Goal: Check status: Check status

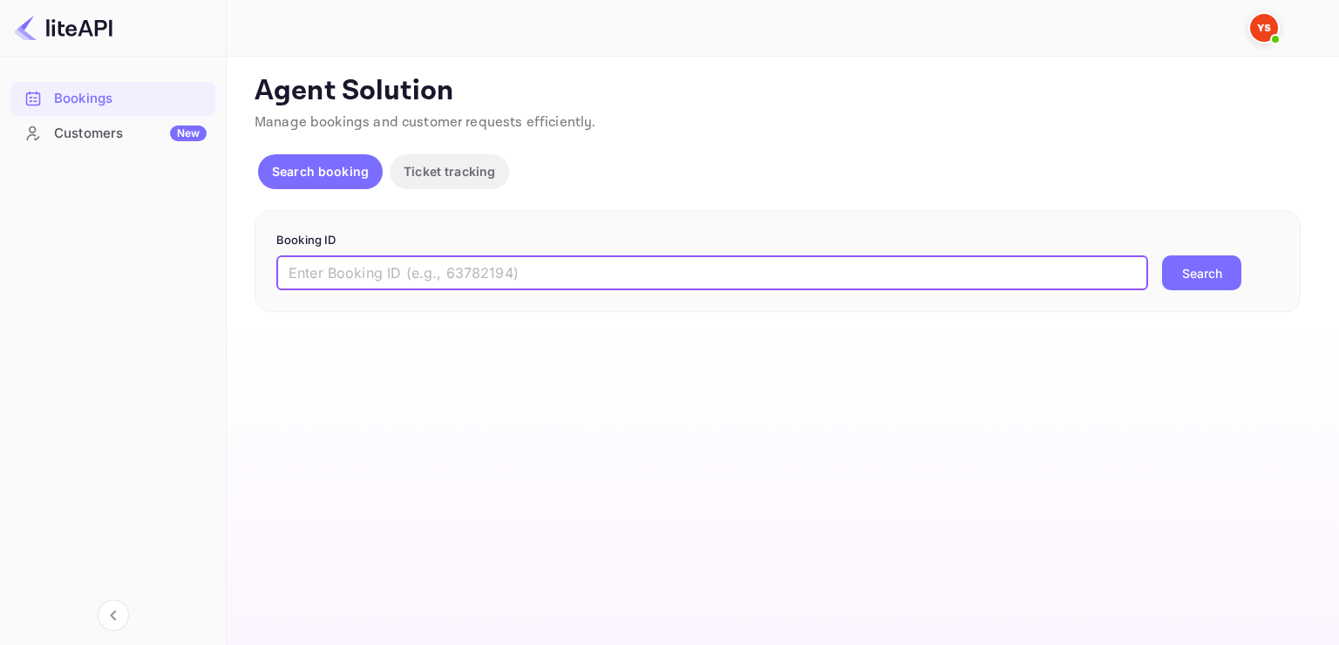
click at [551, 257] on input "text" at bounding box center [712, 272] width 872 height 35
paste input "9175192"
type input "9175192"
click at [1162, 255] on button "Search" at bounding box center [1201, 272] width 79 height 35
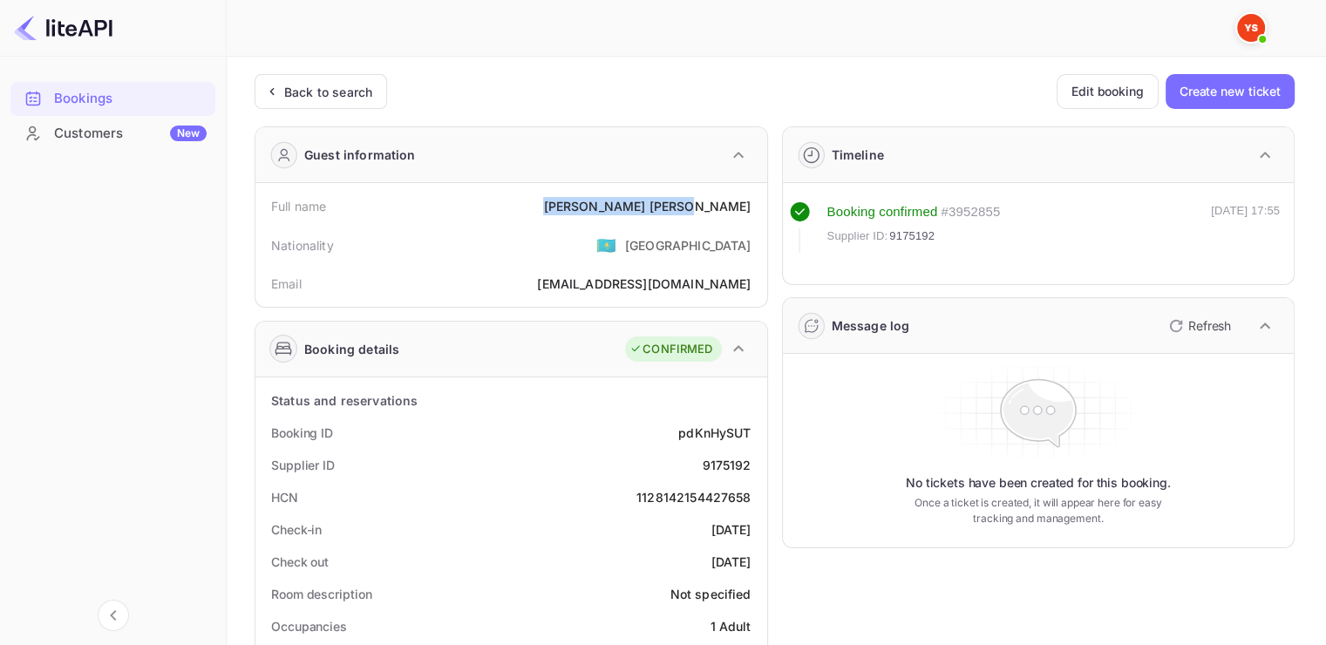
drag, startPoint x: 664, startPoint y: 205, endPoint x: 750, endPoint y: 207, distance: 85.5
click at [751, 208] on div "Full name [PERSON_NAME]" at bounding box center [511, 206] width 498 height 32
copy div "[PERSON_NAME]"
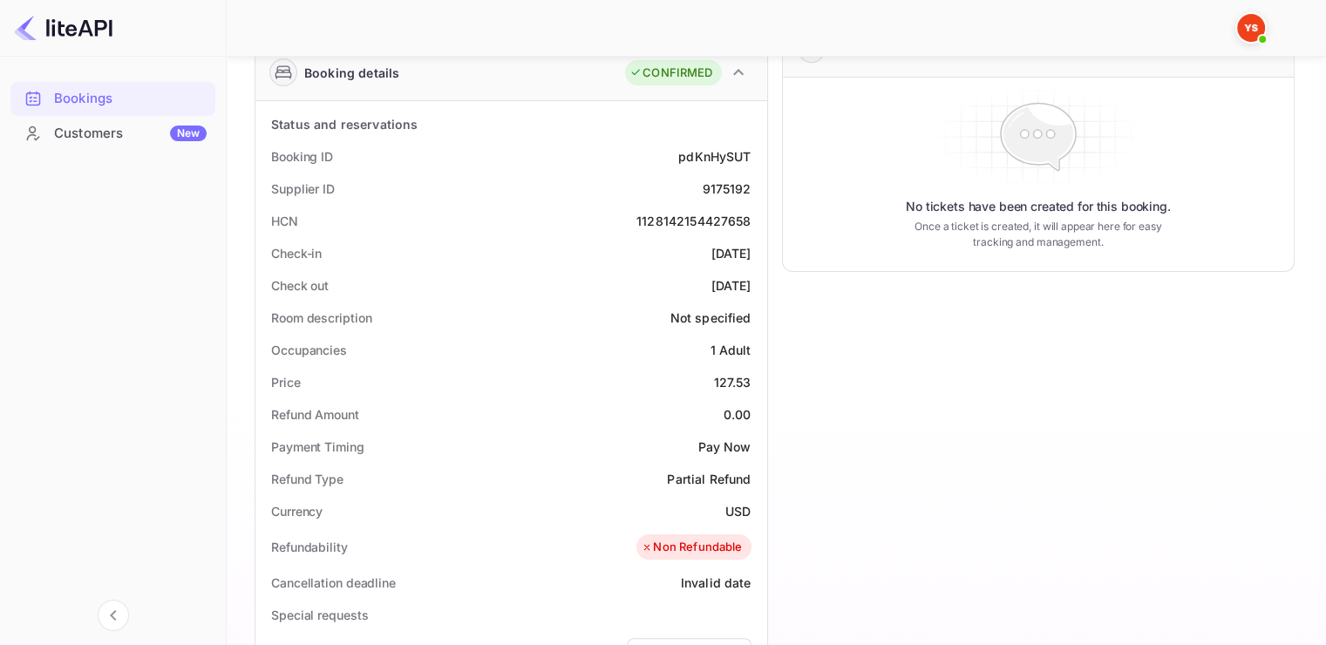
scroll to position [349, 0]
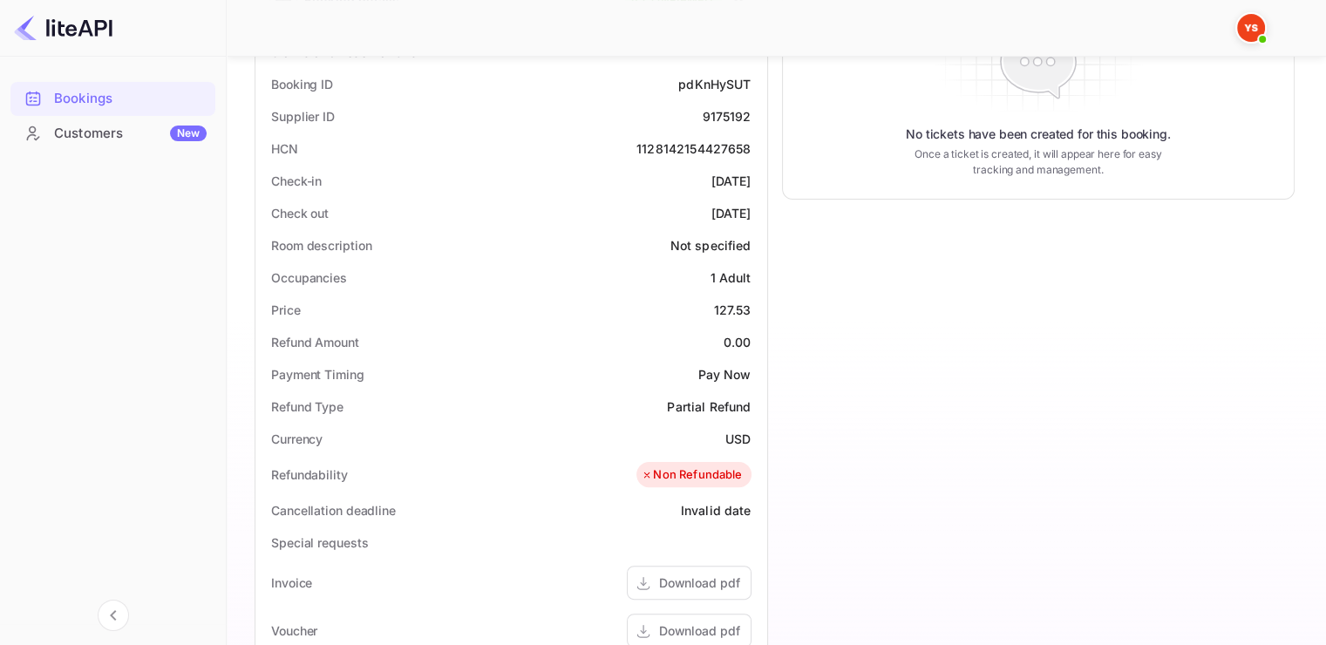
click at [607, 289] on div "Occupancies 1 Adult" at bounding box center [511, 278] width 498 height 32
click at [605, 288] on div "Occupancies 1 Adult" at bounding box center [511, 278] width 498 height 32
click at [593, 212] on div "Check out [DATE]" at bounding box center [511, 213] width 498 height 32
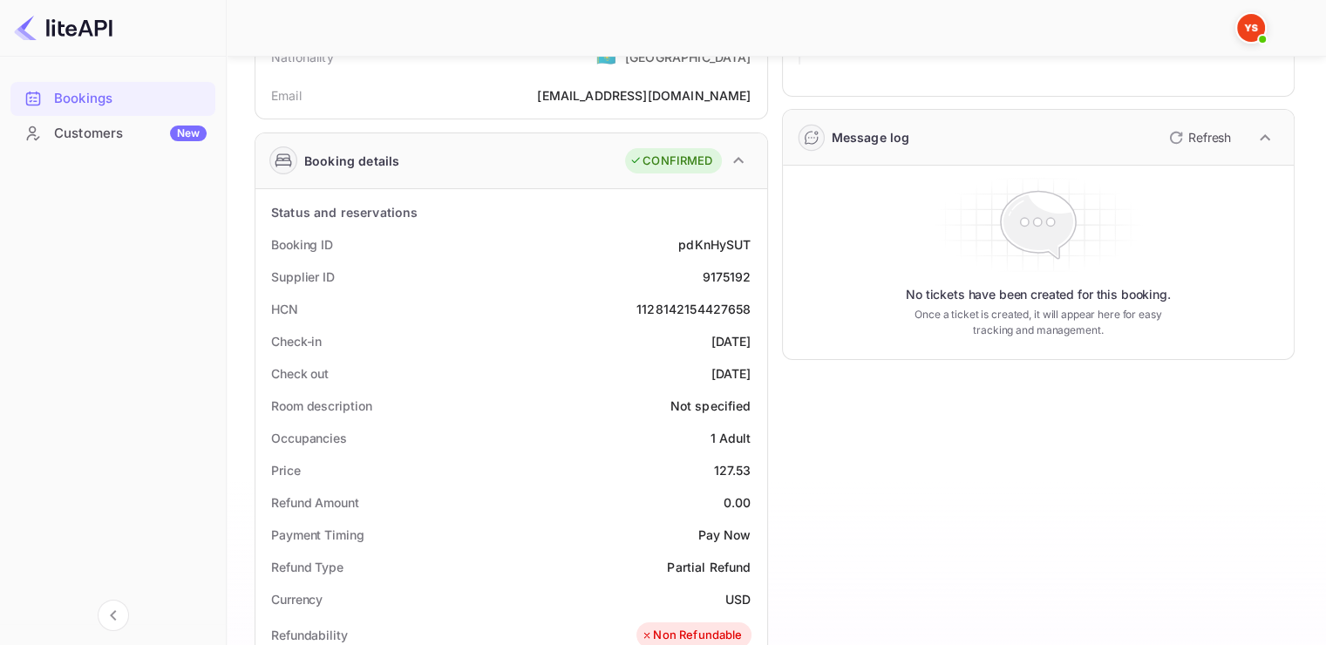
scroll to position [87, 0]
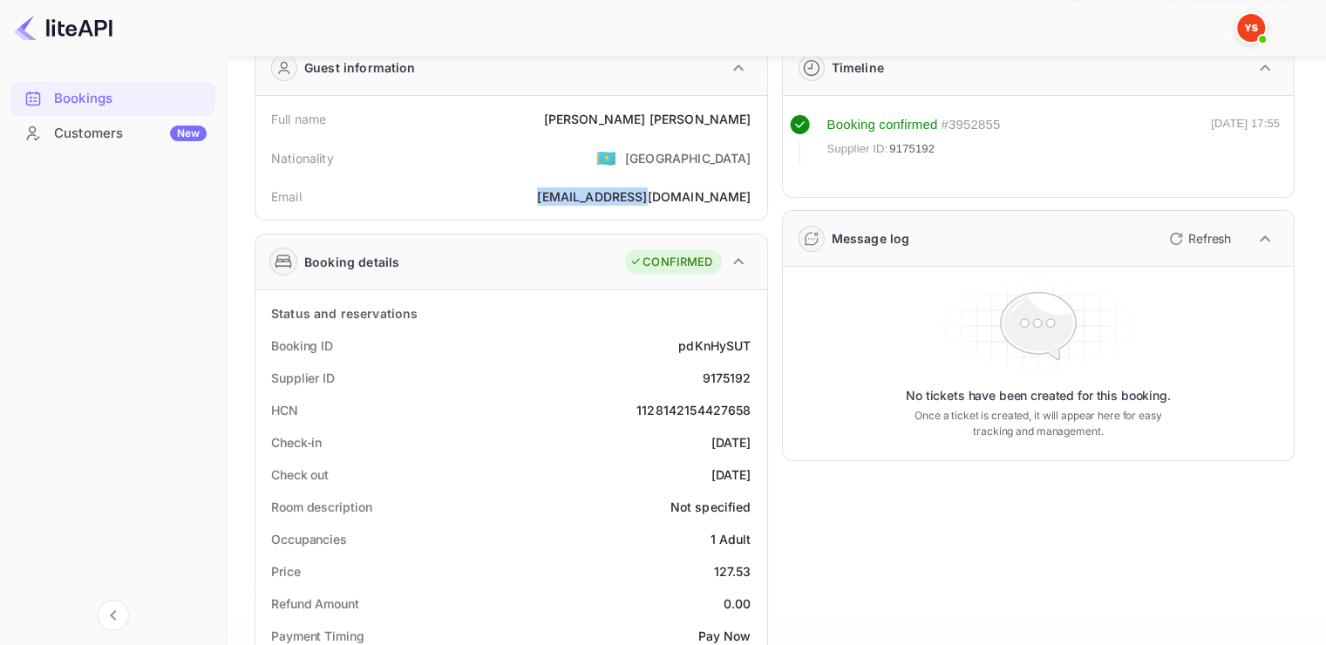
copy div "[EMAIL_ADDRESS][DOMAIN_NAME]"
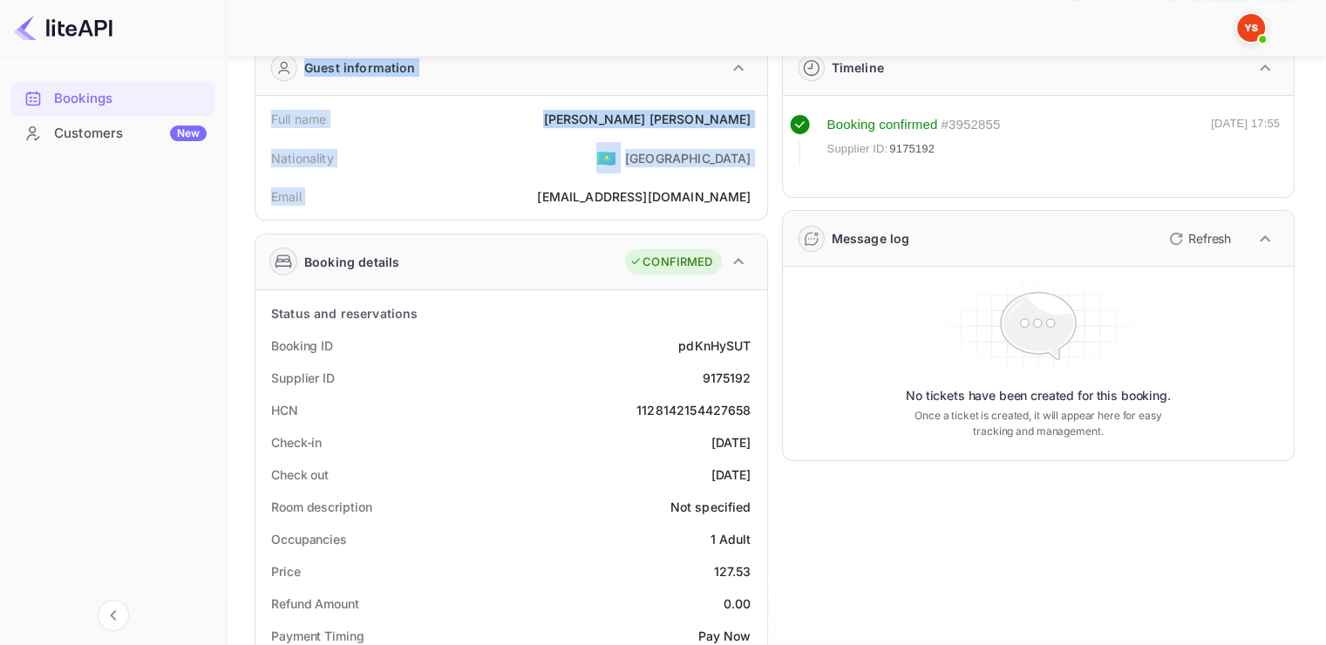
scroll to position [0, 0]
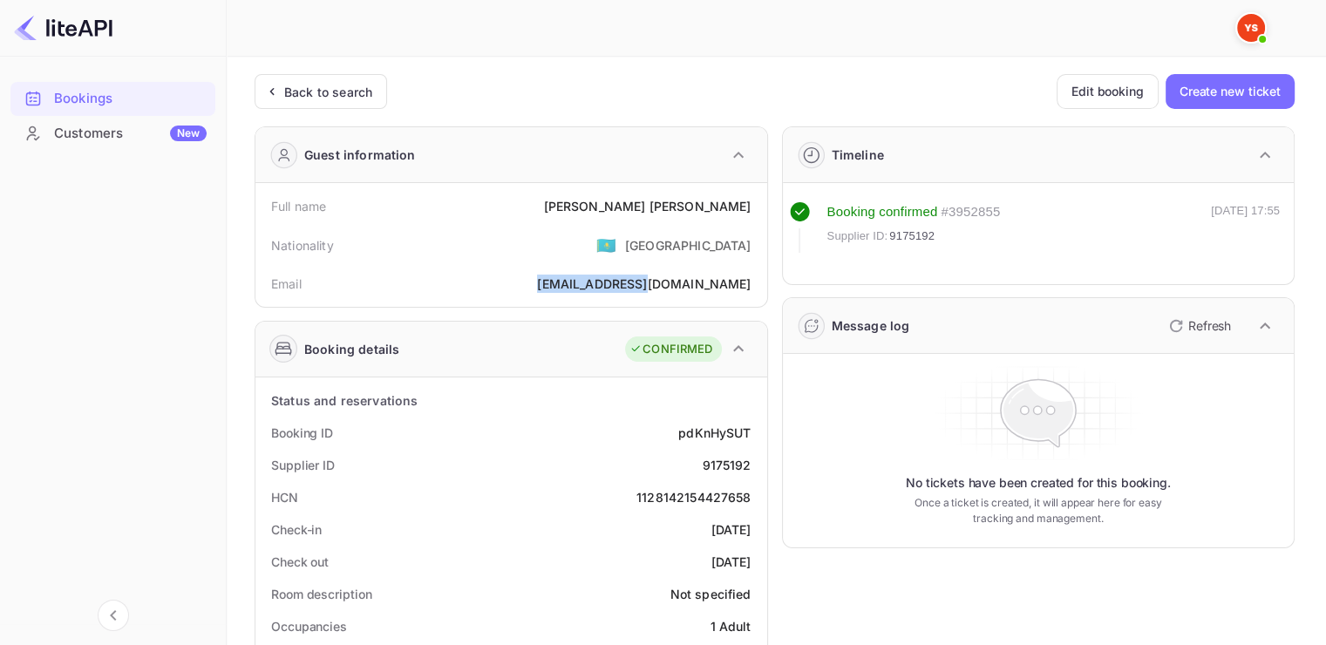
drag, startPoint x: 645, startPoint y: 193, endPoint x: 757, endPoint y: 296, distance: 151.8
click at [757, 296] on div "Email [EMAIL_ADDRESS][DOMAIN_NAME]" at bounding box center [511, 284] width 498 height 32
copy div "[EMAIL_ADDRESS][DOMAIN_NAME]"
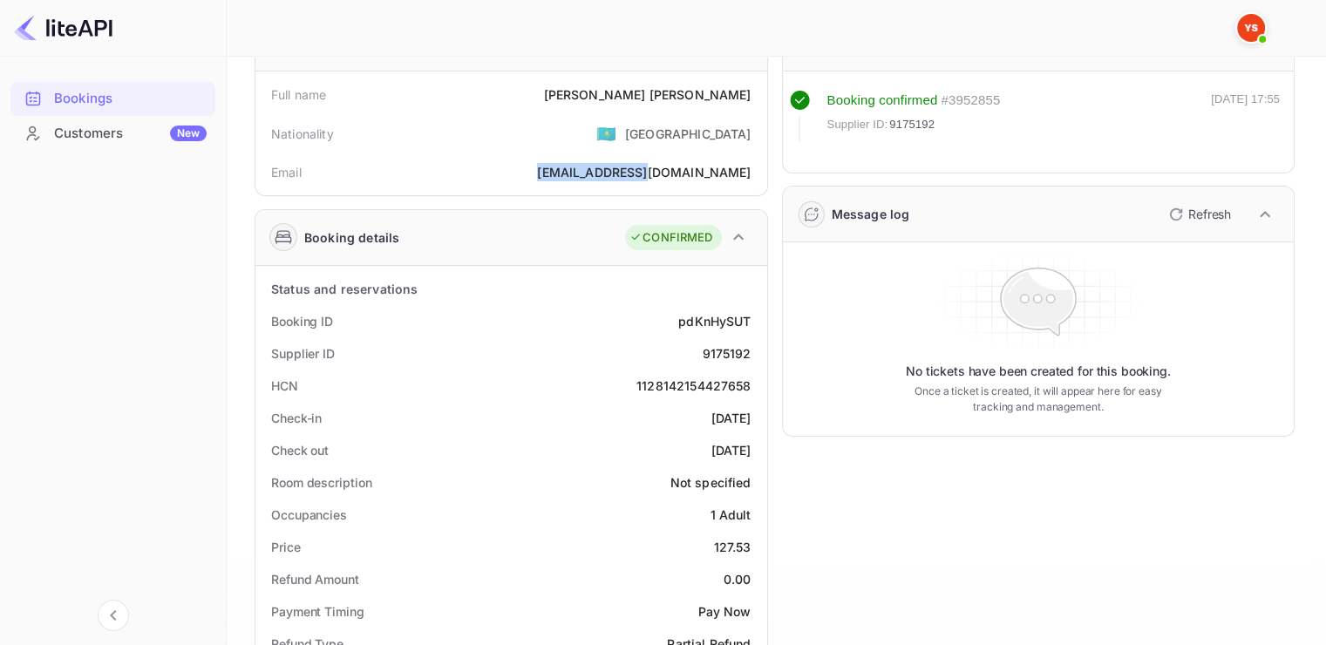
scroll to position [262, 0]
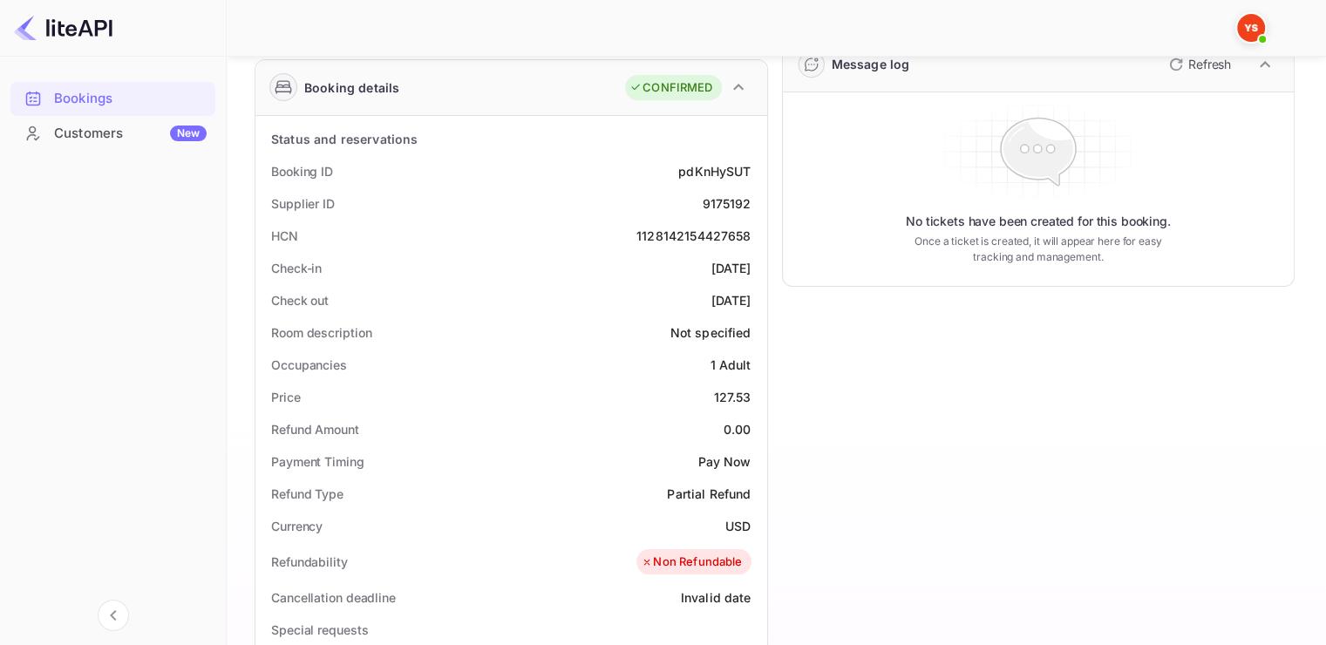
drag, startPoint x: 265, startPoint y: 258, endPoint x: 761, endPoint y: 294, distance: 497.4
click at [761, 294] on div "Status and reservations Booking ID pdKnHySUT Supplier ID 9175192 HCN 1128142154…" at bounding box center [511, 596] width 512 height 961
copy div "Check-in [DATE] Check out [DATE]"
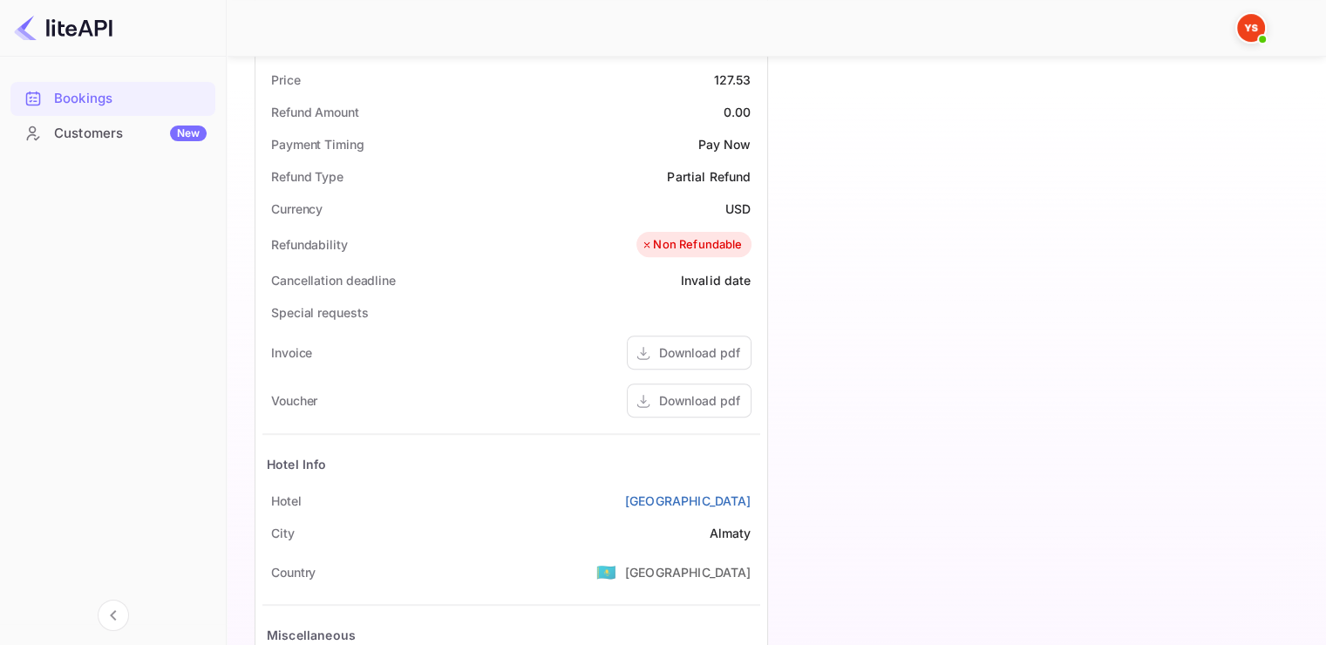
scroll to position [610, 0]
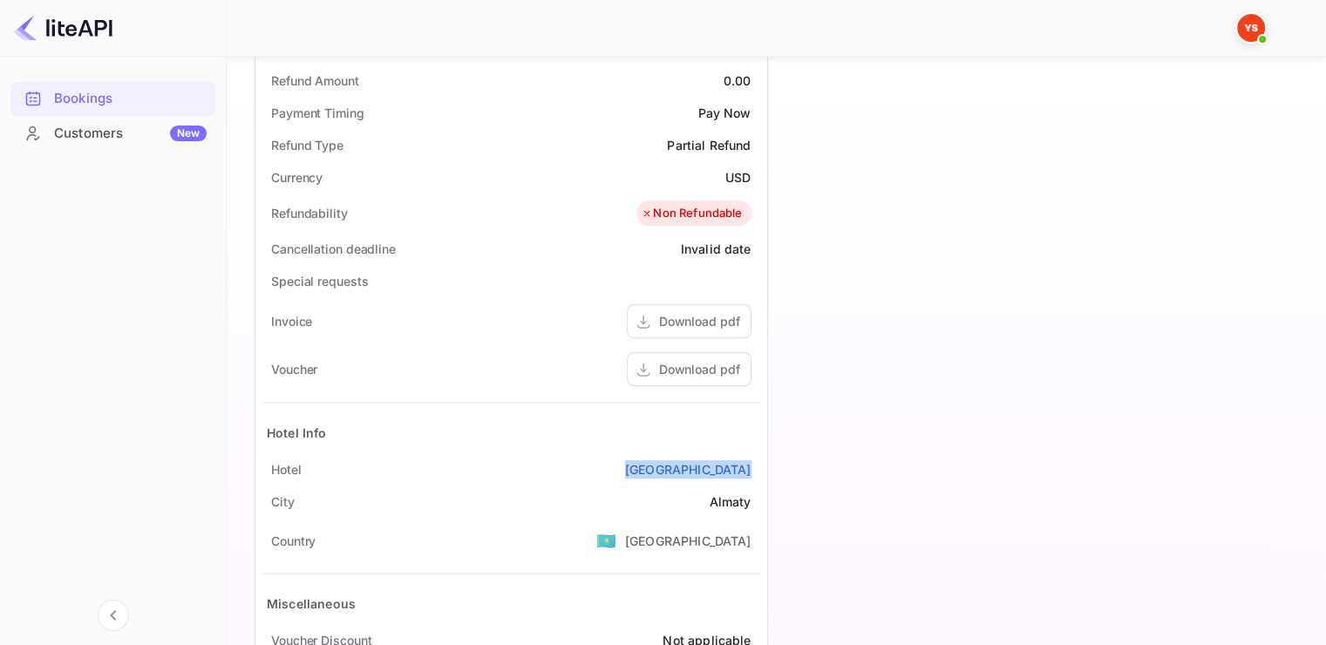
drag, startPoint x: 636, startPoint y: 468, endPoint x: 759, endPoint y: 471, distance: 123.8
click at [759, 471] on div "[GEOGRAPHIC_DATA]" at bounding box center [511, 469] width 498 height 32
copy link "[GEOGRAPHIC_DATA]"
